Goal: Find specific page/section: Find specific page/section

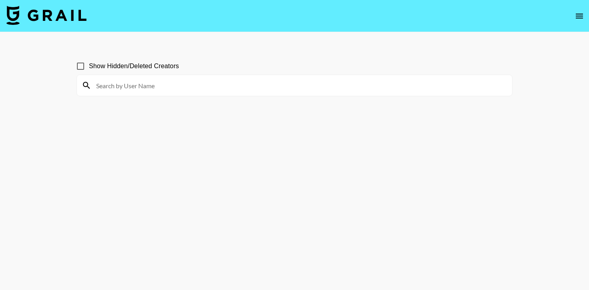
click at [103, 86] on input at bounding box center [299, 85] width 416 height 13
click at [65, 15] on img at bounding box center [46, 15] width 80 height 19
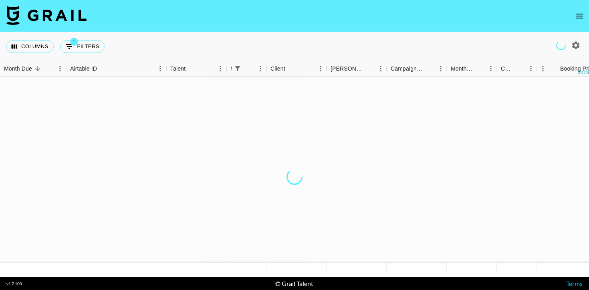
click at [582, 18] on icon "open drawer" at bounding box center [580, 16] width 10 height 10
click at [579, 20] on icon "open drawer" at bounding box center [580, 16] width 10 height 10
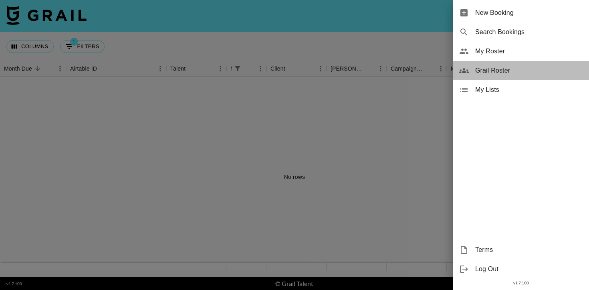
click at [490, 68] on span "Grail Roster" at bounding box center [529, 71] width 107 height 10
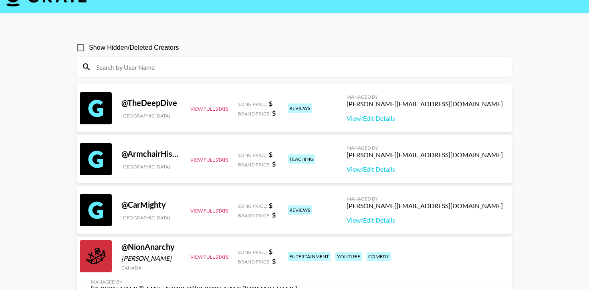
scroll to position [22, 0]
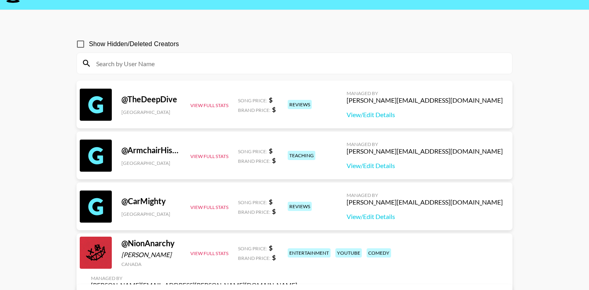
click at [121, 62] on input at bounding box center [299, 63] width 416 height 13
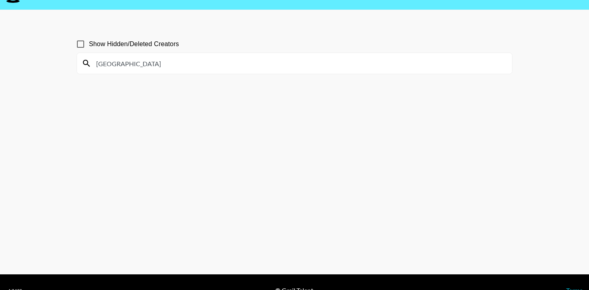
scroll to position [0, 0]
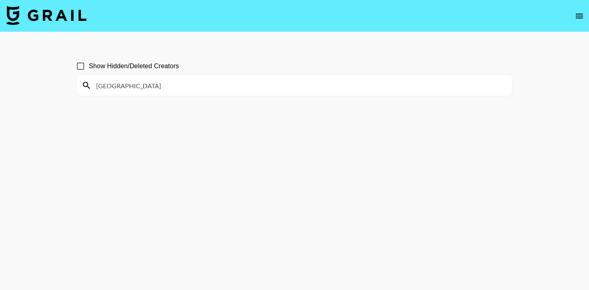
type input "[GEOGRAPHIC_DATA]"
click at [575, 16] on icon "open drawer" at bounding box center [580, 16] width 10 height 10
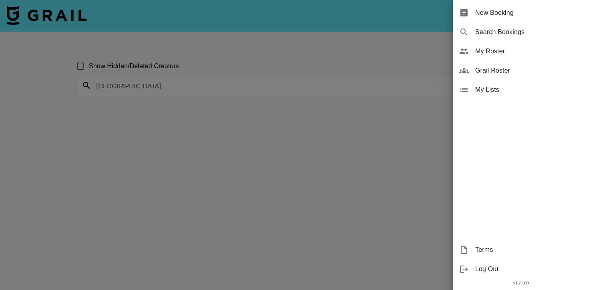
click at [361, 150] on div at bounding box center [294, 145] width 589 height 290
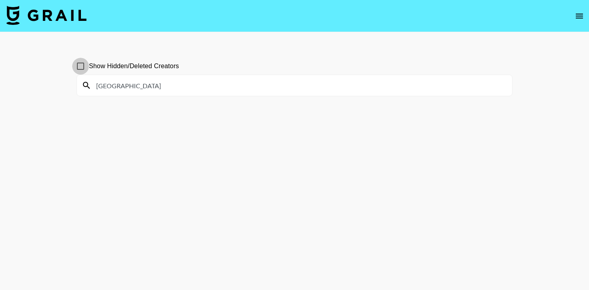
click at [81, 69] on input "Show Hidden/Deleted Creators" at bounding box center [80, 66] width 17 height 17
checkbox input "true"
drag, startPoint x: 128, startPoint y: 89, endPoint x: 53, endPoint y: 89, distance: 75.8
click at [53, 89] on main "Show Hidden/Deleted Creators [GEOGRAPHIC_DATA]" at bounding box center [294, 164] width 589 height 264
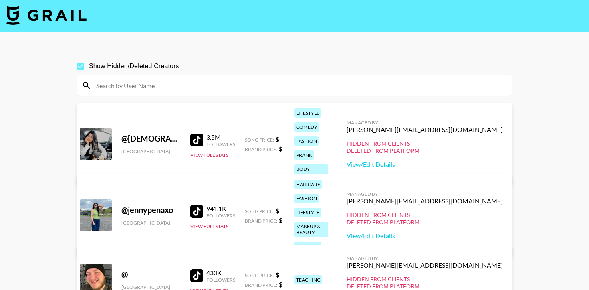
click at [81, 66] on input "Show Hidden/Deleted Creators" at bounding box center [80, 66] width 17 height 17
checkbox input "false"
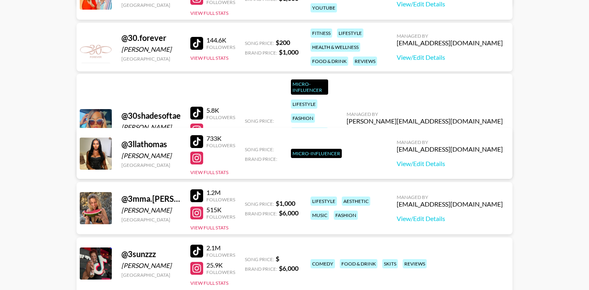
scroll to position [3198, 0]
